Goal: Task Accomplishment & Management: Use online tool/utility

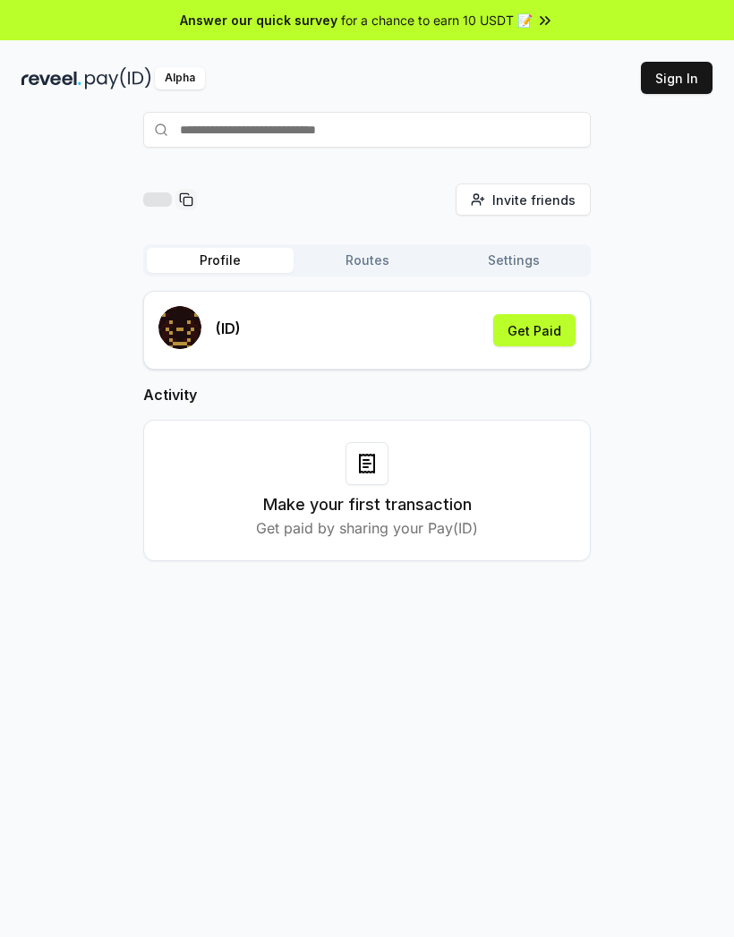
click at [556, 335] on button "Get Paid" at bounding box center [534, 330] width 82 height 32
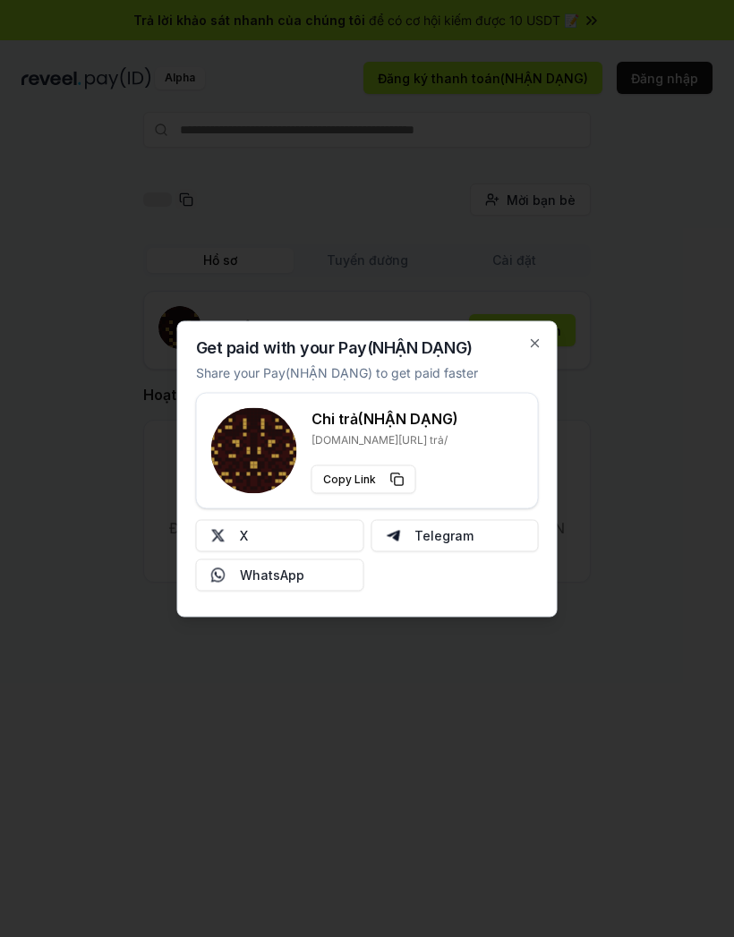
click at [312, 529] on button "X" at bounding box center [280, 535] width 168 height 32
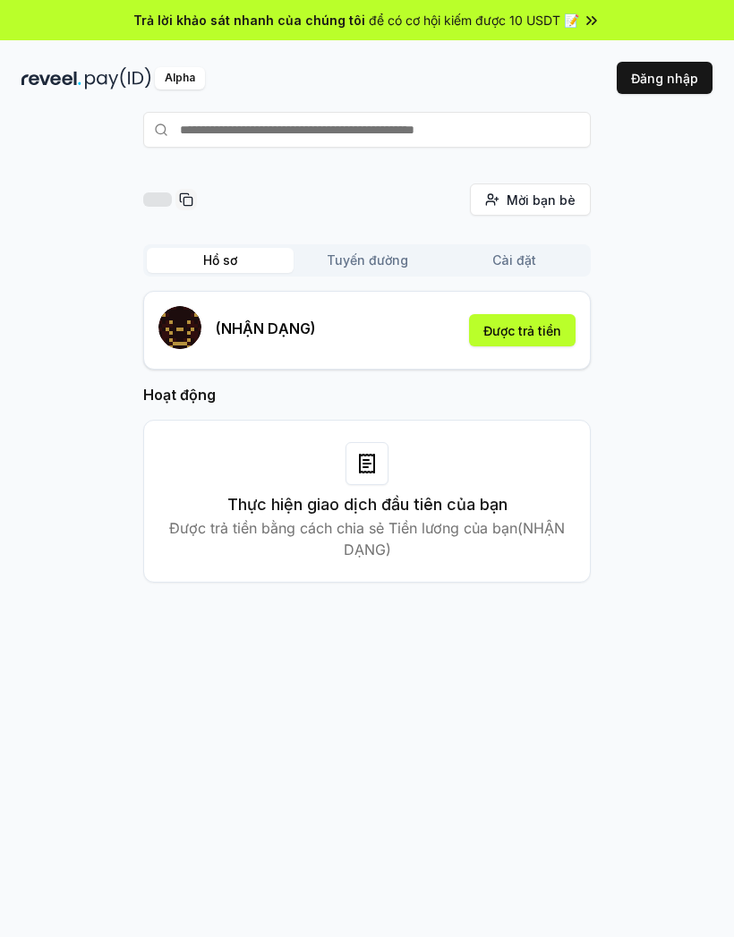
click at [560, 321] on button "Được trả tiền" at bounding box center [522, 330] width 107 height 32
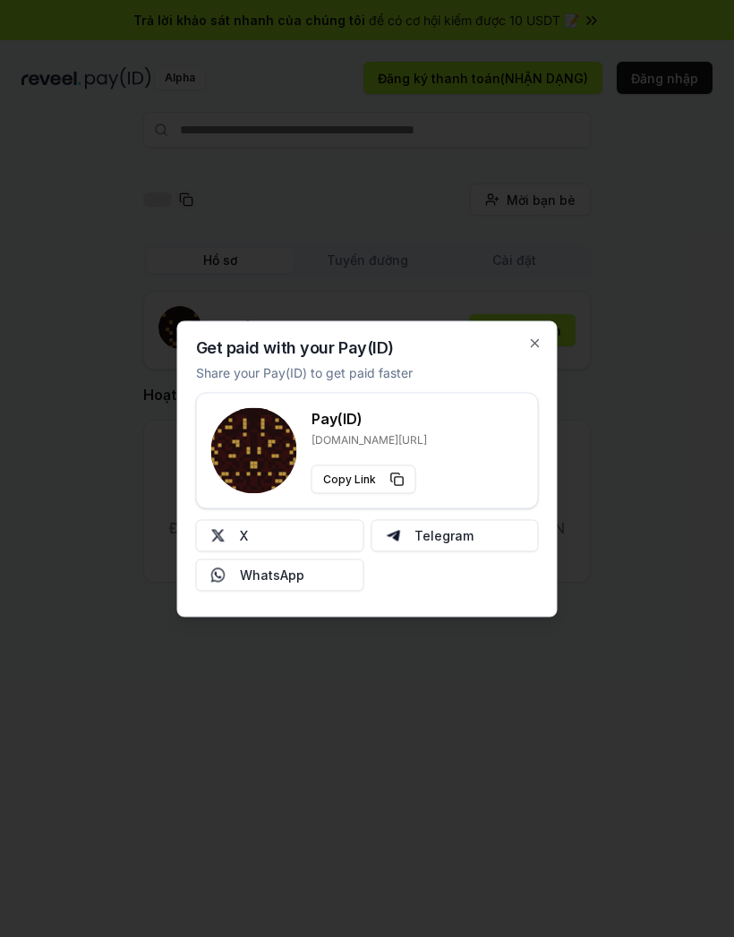
click at [531, 342] on icon "button" at bounding box center [535, 343] width 14 height 14
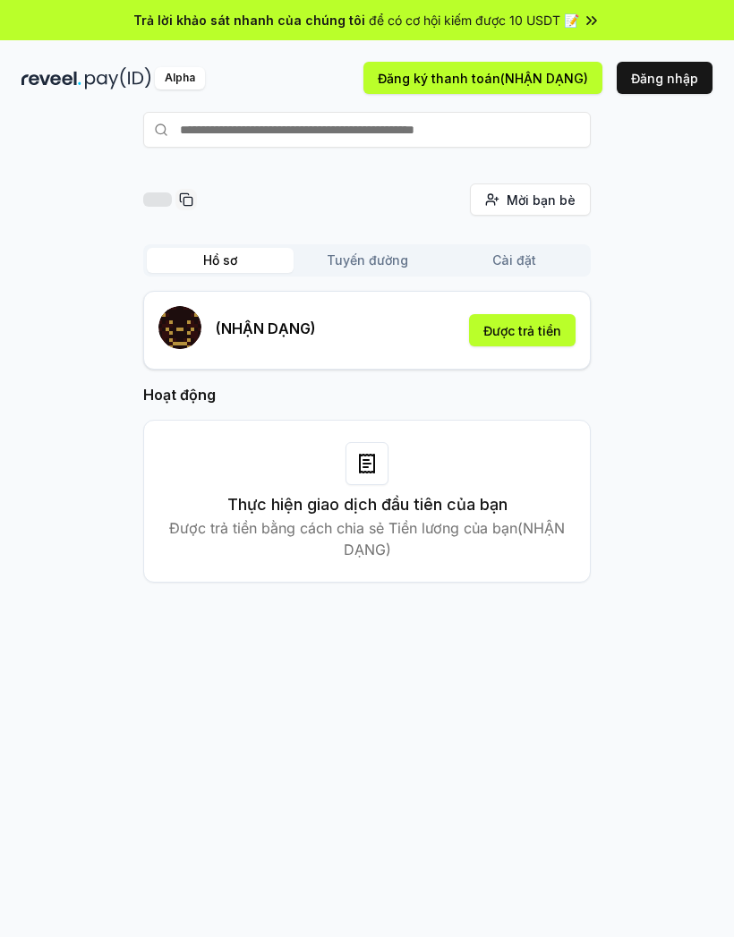
click at [546, 330] on button "Được trả tiền" at bounding box center [522, 330] width 107 height 32
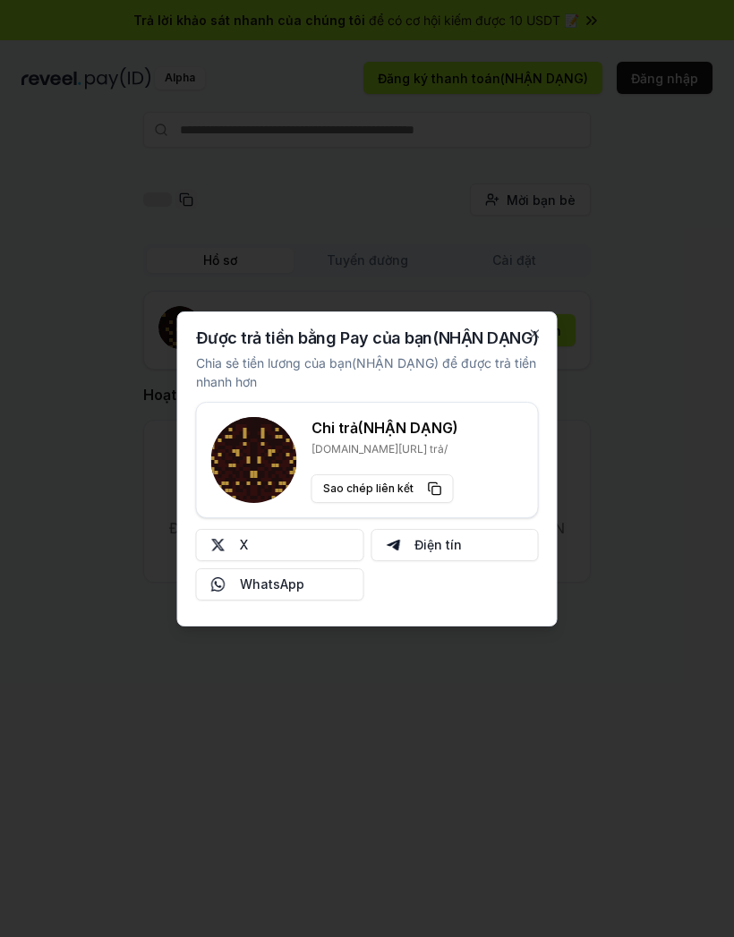
click at [330, 536] on button "X" at bounding box center [280, 545] width 168 height 32
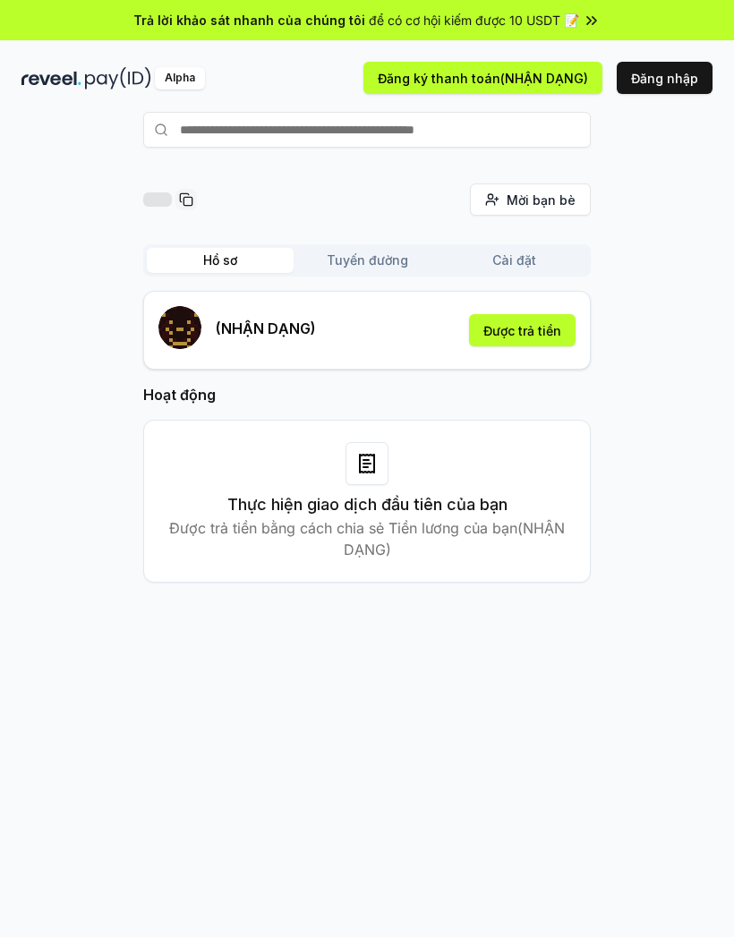
click at [546, 329] on button "Được trả tiền" at bounding box center [522, 330] width 107 height 32
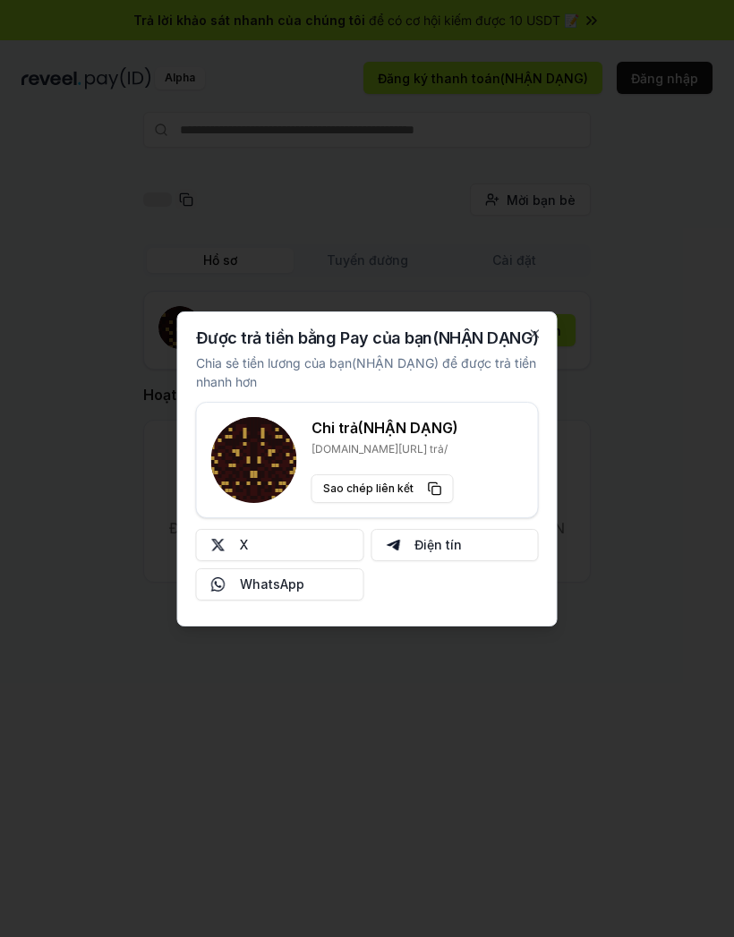
click at [321, 529] on button "X" at bounding box center [280, 545] width 168 height 32
